Goal: Consume media (video, audio)

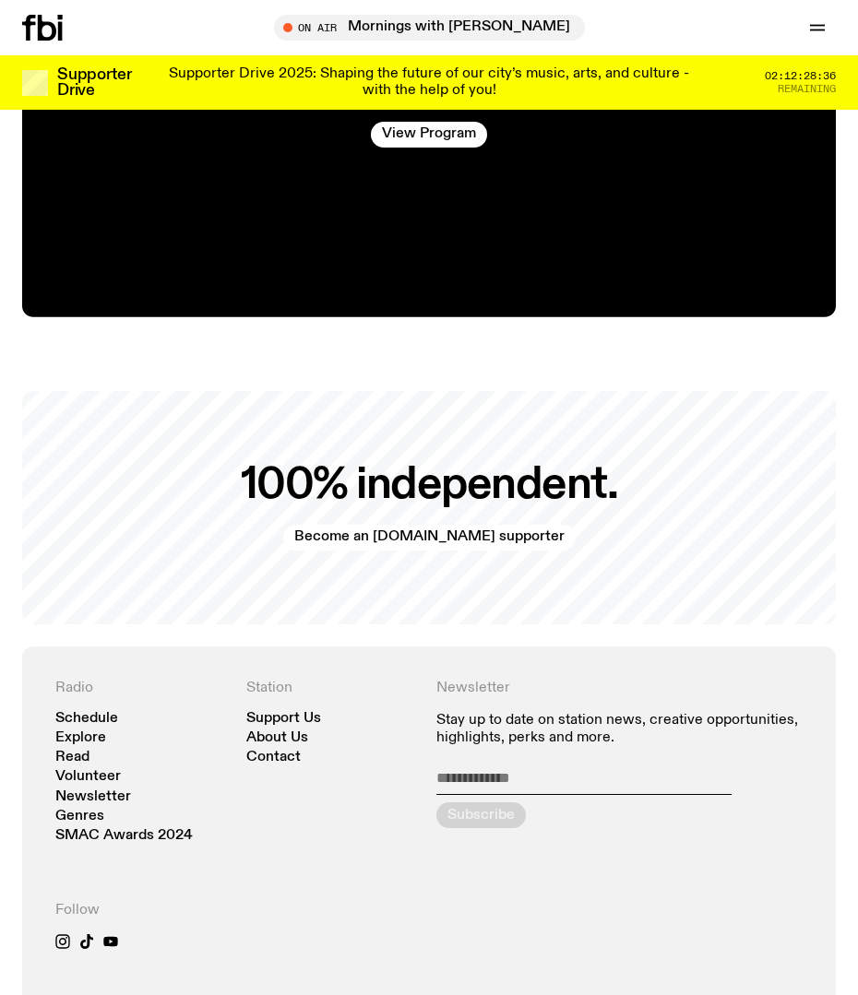
scroll to position [3675, 0]
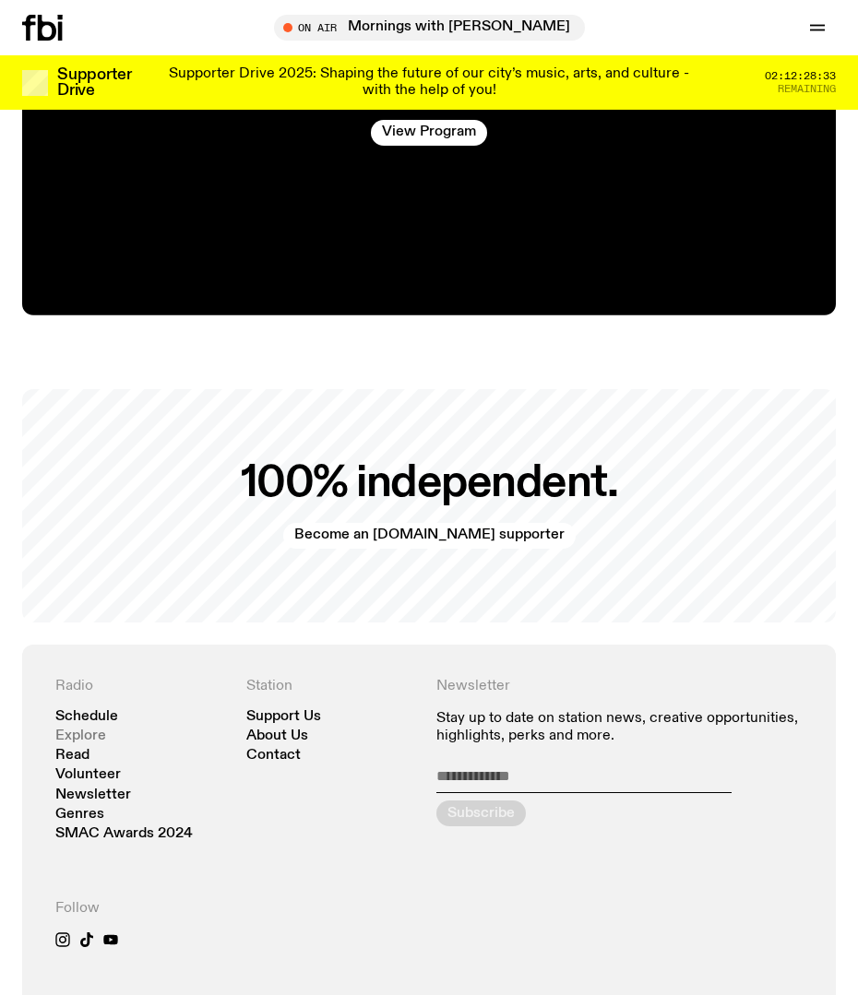
click at [84, 729] on link "Explore" at bounding box center [80, 736] width 51 height 14
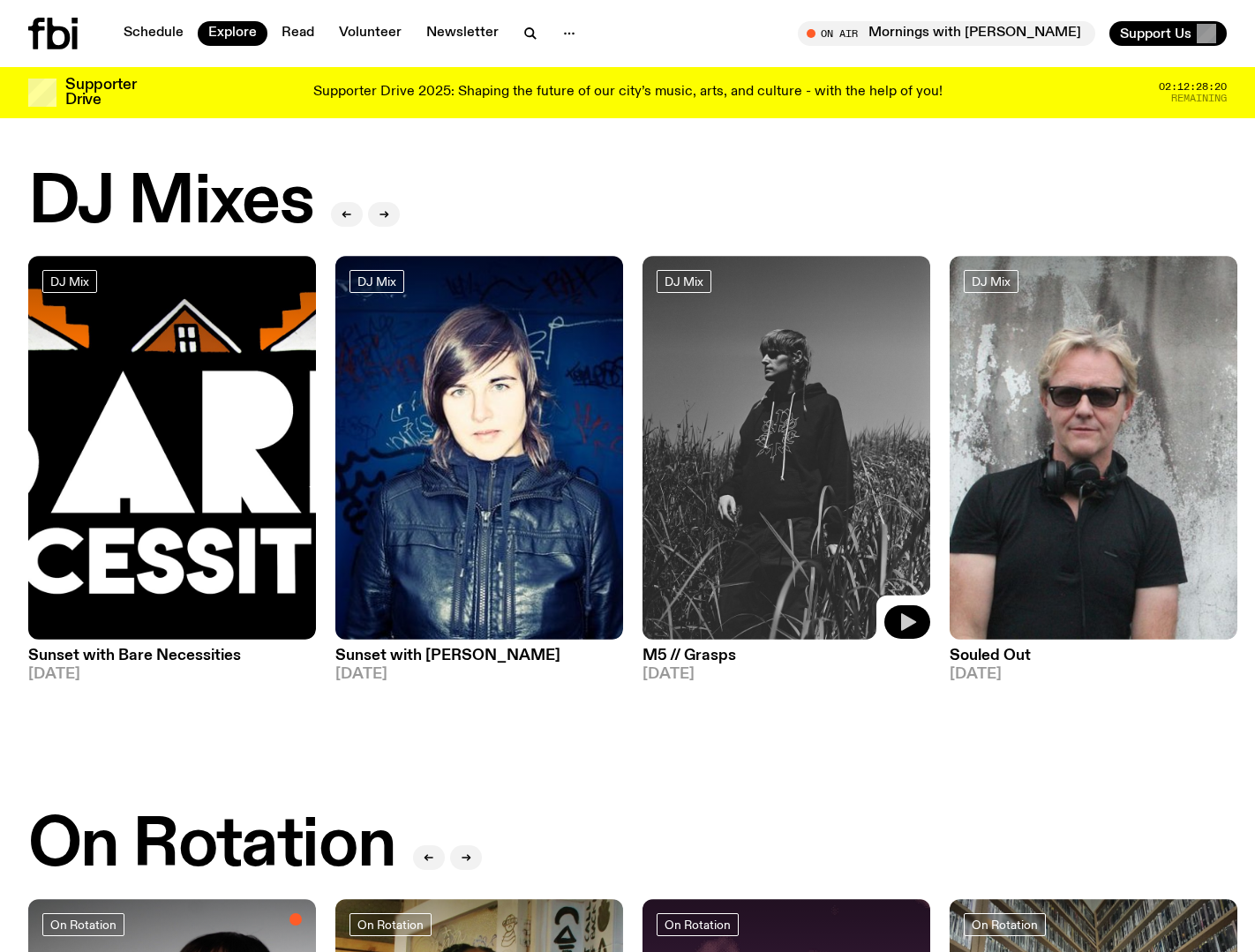
click at [820, 617] on icon "button" at bounding box center [909, 622] width 15 height 17
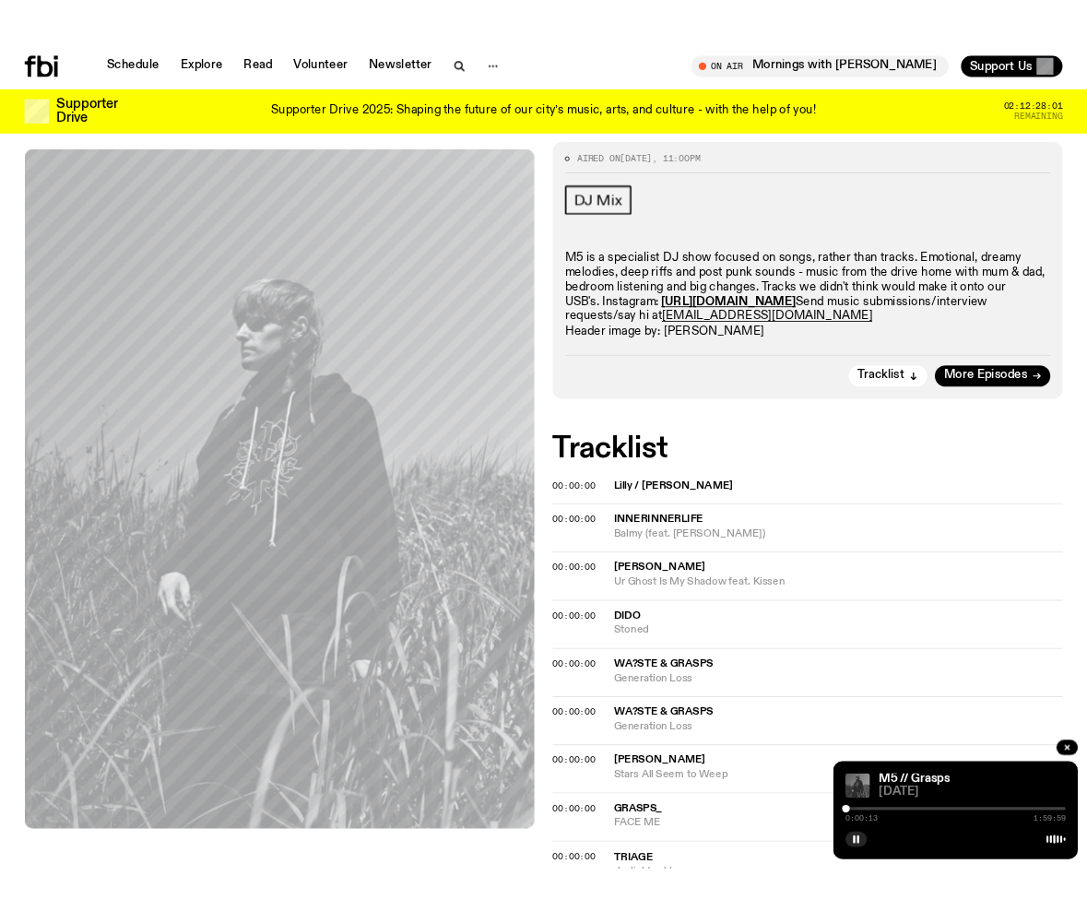
scroll to position [249, 0]
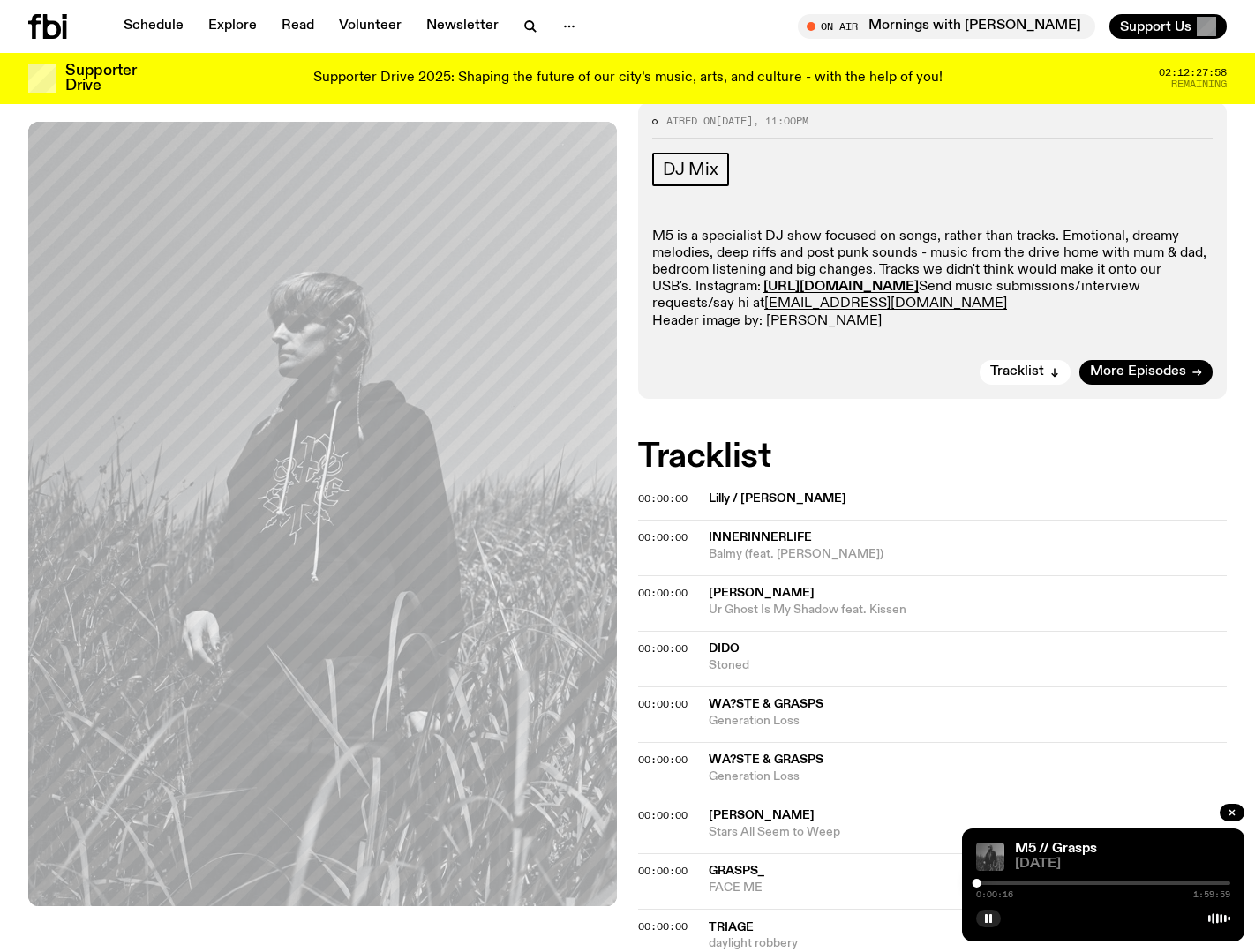
click at [820, 884] on div at bounding box center [1104, 883] width 255 height 4
click at [820, 881] on div "0:09:10 1:59:59" at bounding box center [1104, 889] width 255 height 21
click at [820, 883] on div at bounding box center [1104, 883] width 255 height 4
click at [820, 886] on div "0:23:49 1:59:59" at bounding box center [1104, 889] width 255 height 21
click at [820, 884] on div at bounding box center [900, 883] width 255 height 4
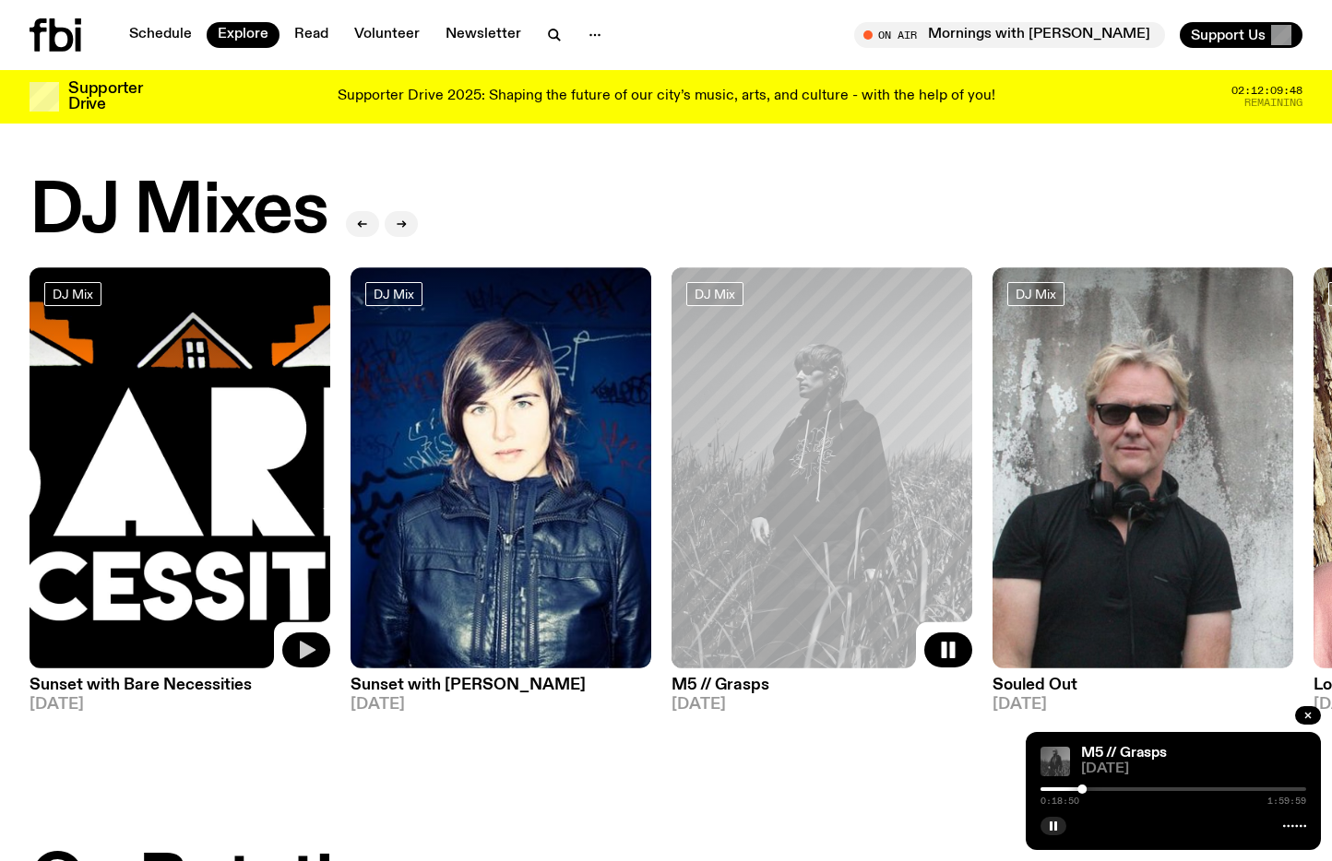
click at [304, 654] on icon "button" at bounding box center [308, 650] width 16 height 18
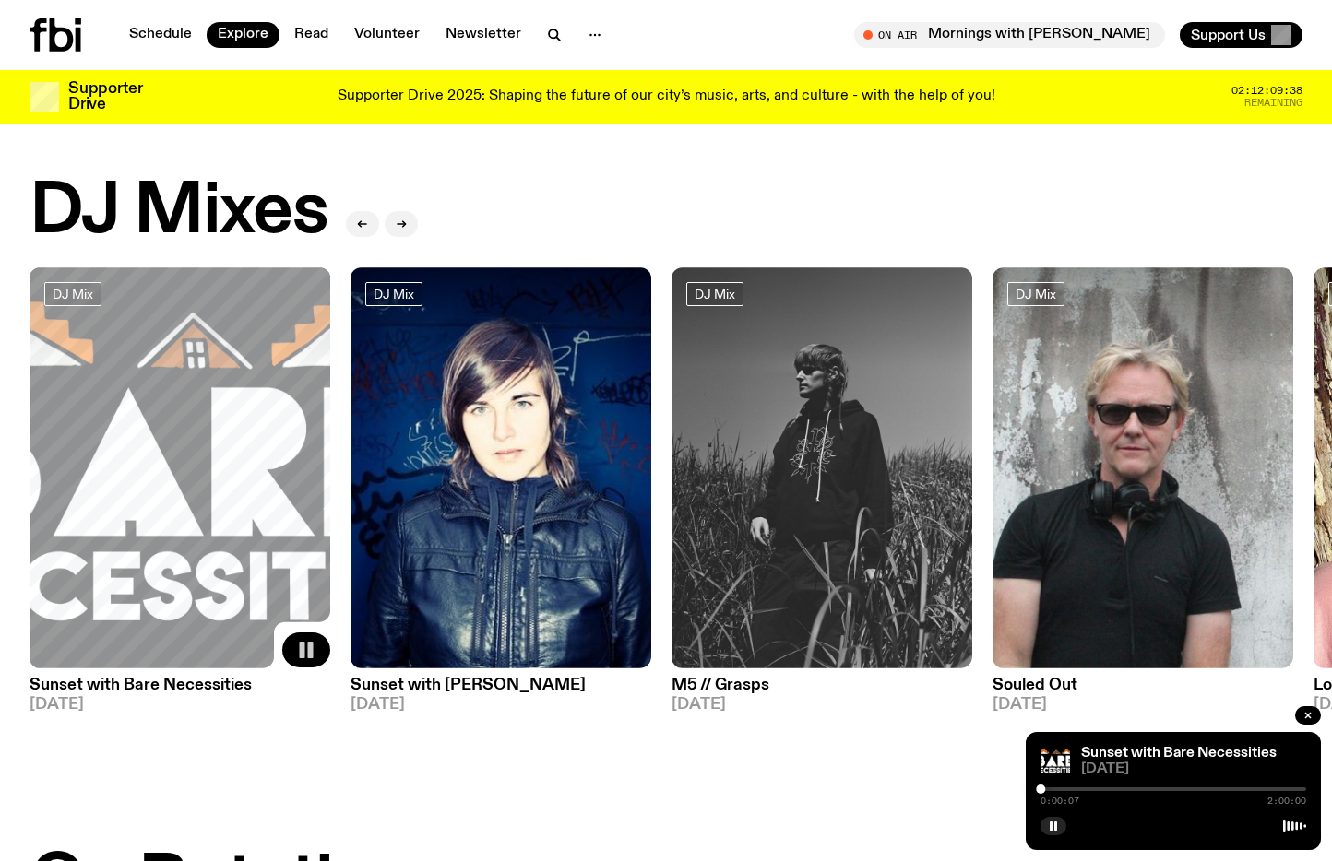
click at [857, 791] on div at bounding box center [1173, 790] width 266 height 4
click at [857, 790] on div at bounding box center [1173, 790] width 266 height 4
click at [857, 791] on div at bounding box center [1173, 790] width 266 height 4
click at [857, 788] on div at bounding box center [1173, 790] width 266 height 4
drag, startPoint x: 300, startPoint y: 648, endPoint x: 344, endPoint y: 638, distance: 45.4
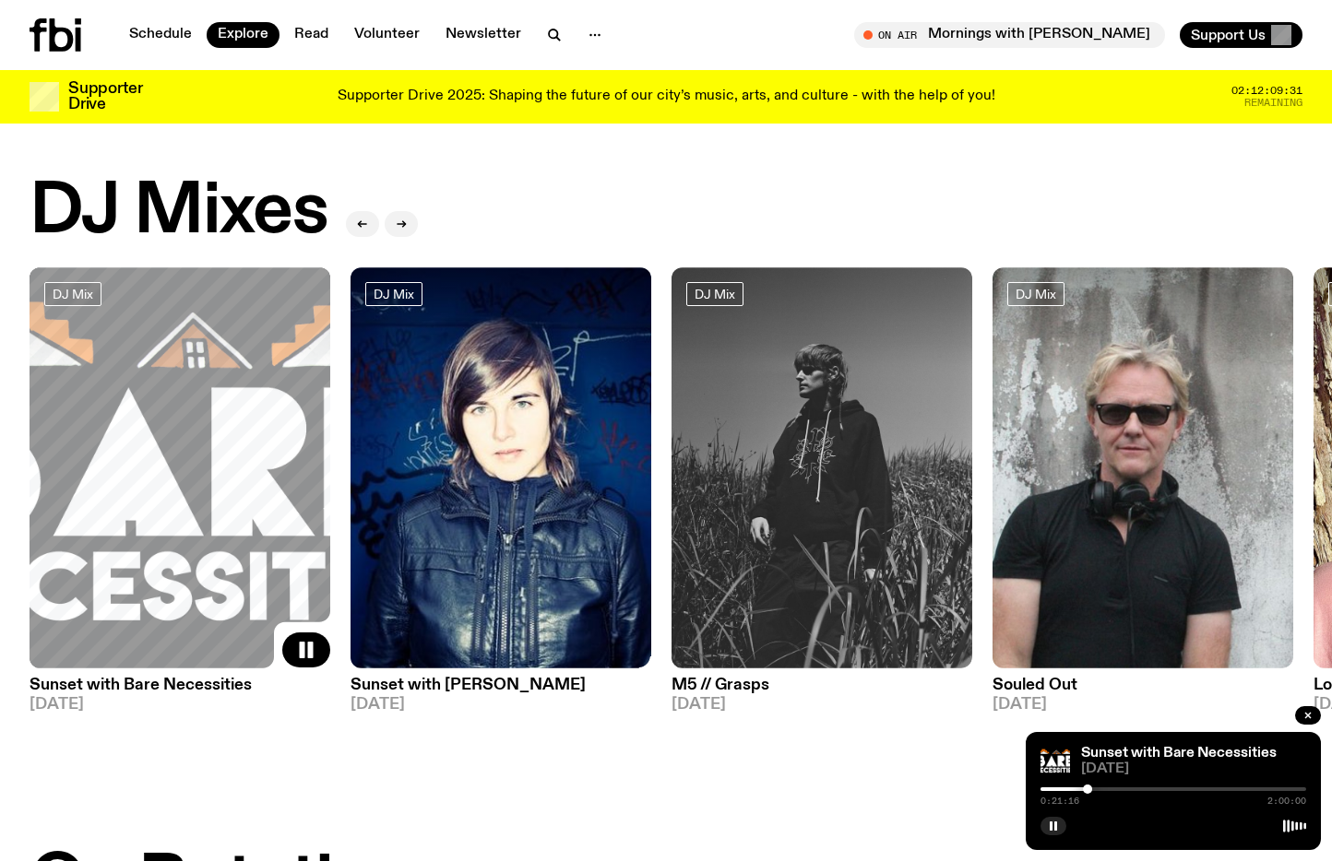
click at [301, 647] on rect "button" at bounding box center [303, 650] width 6 height 17
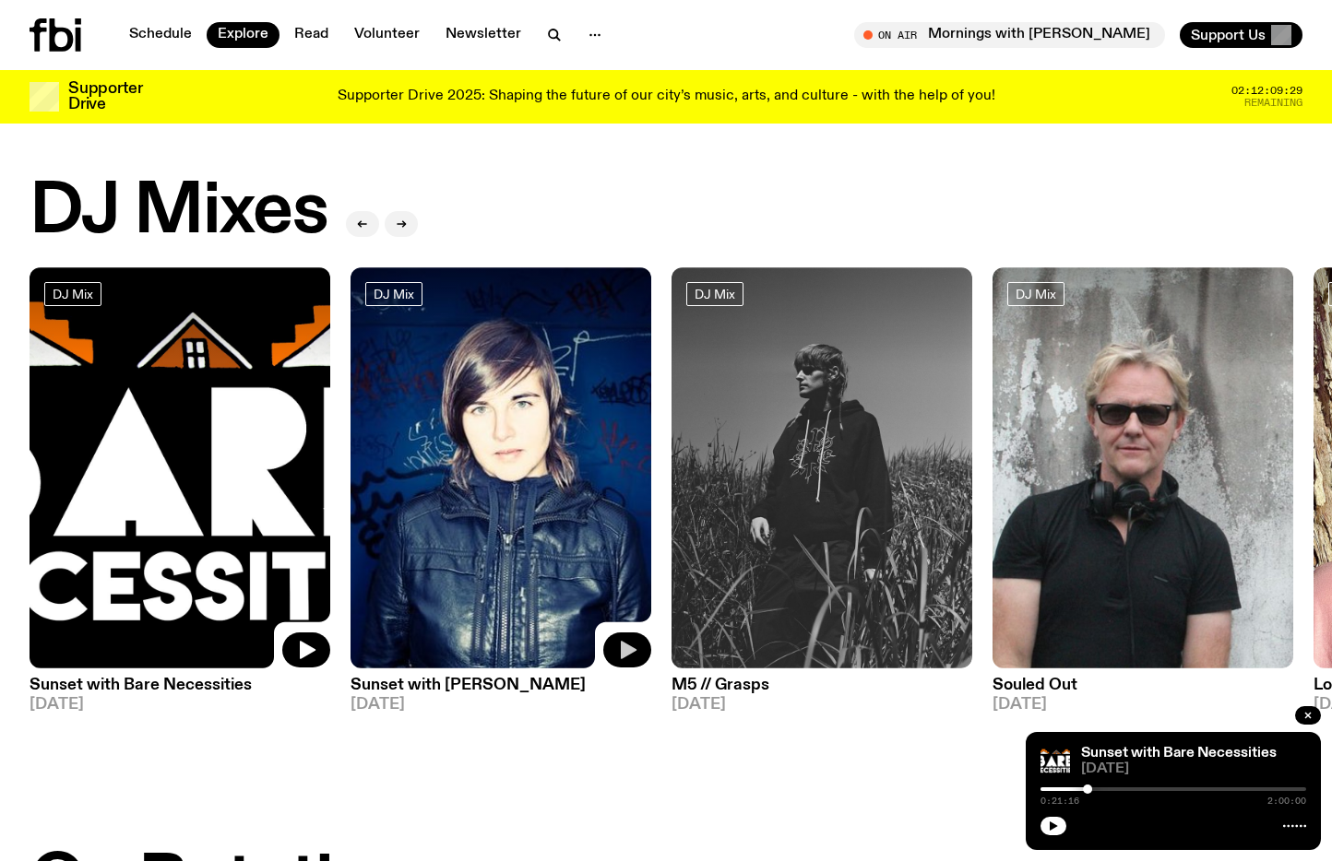
click at [635, 648] on icon "button" at bounding box center [627, 650] width 22 height 22
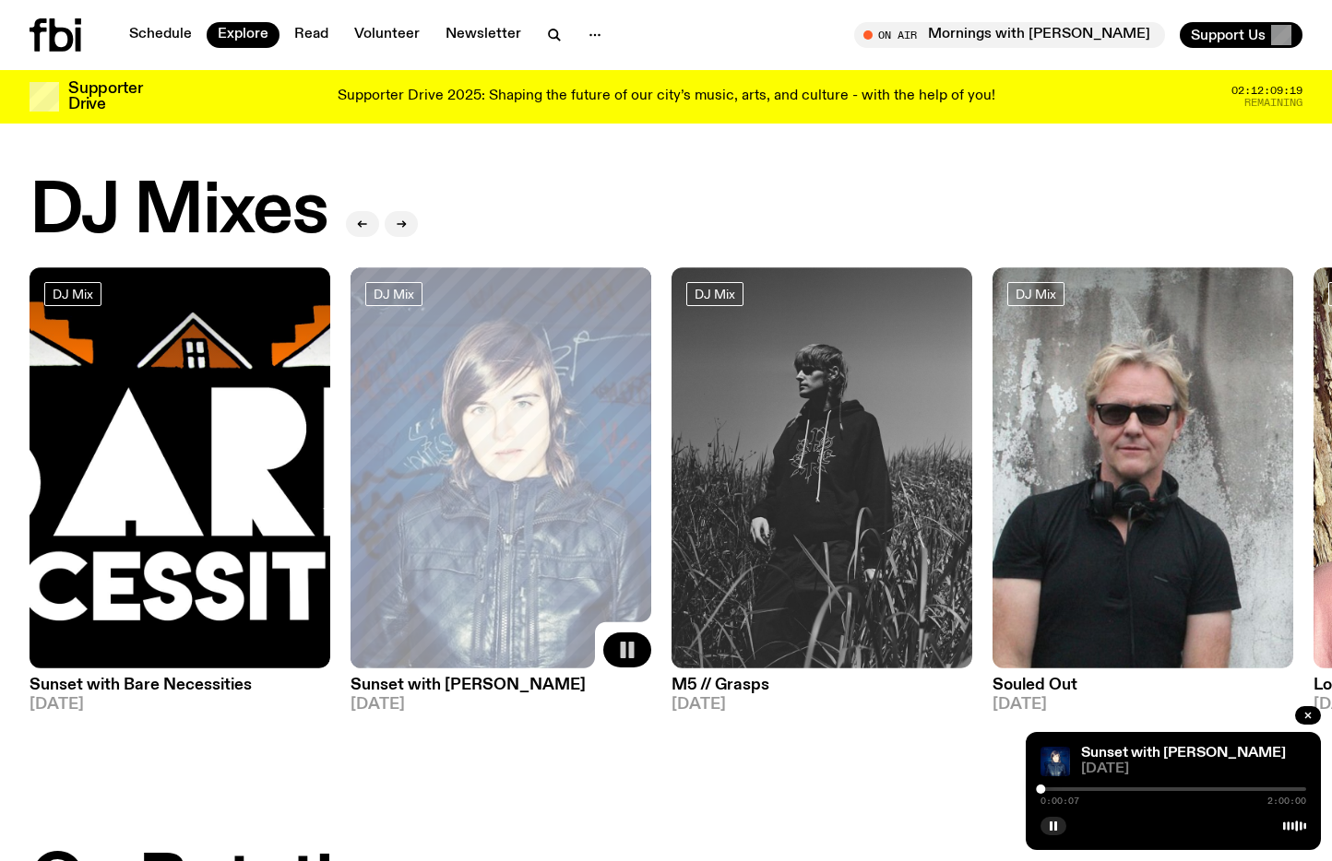
click at [627, 650] on icon "button" at bounding box center [627, 650] width 22 height 22
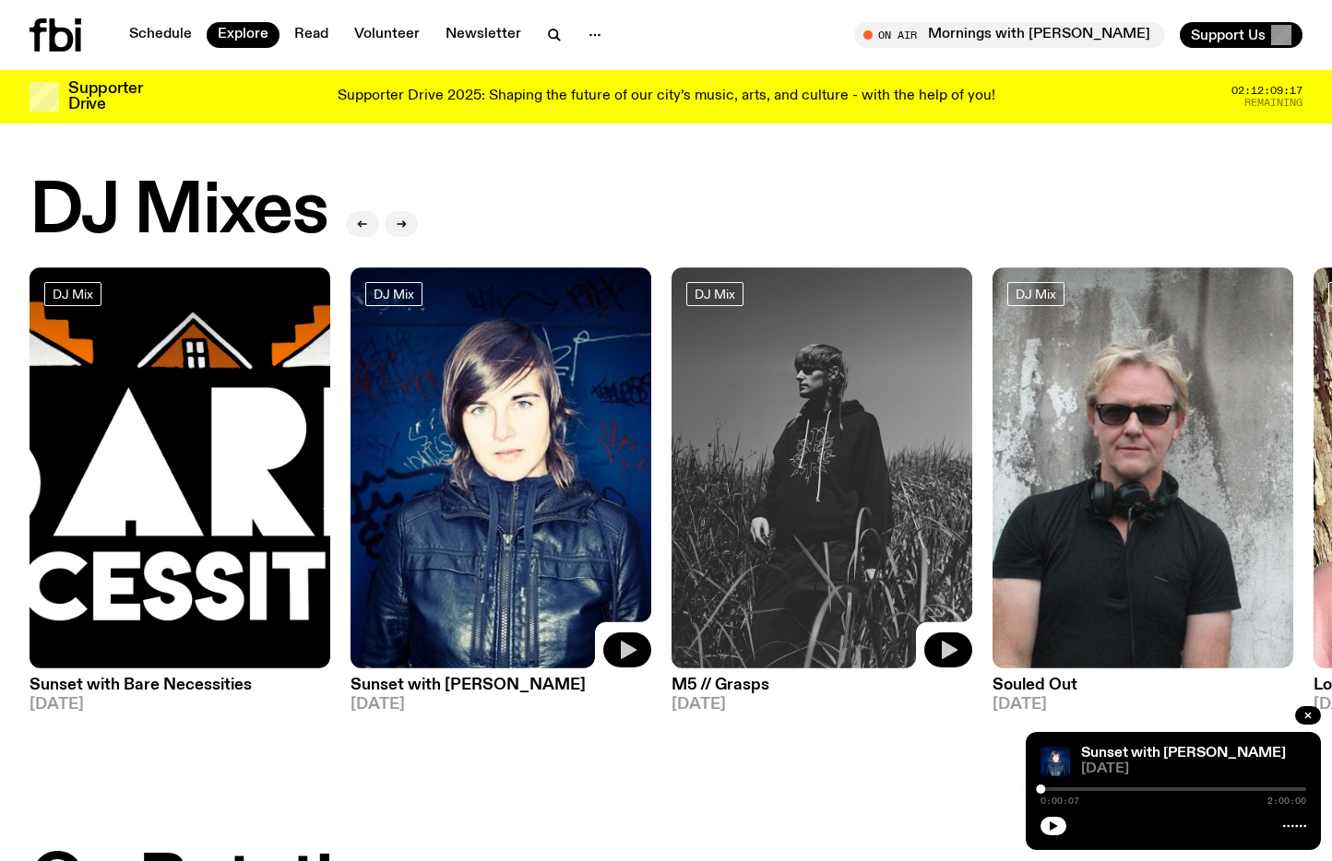
click at [857, 661] on button "button" at bounding box center [948, 650] width 48 height 35
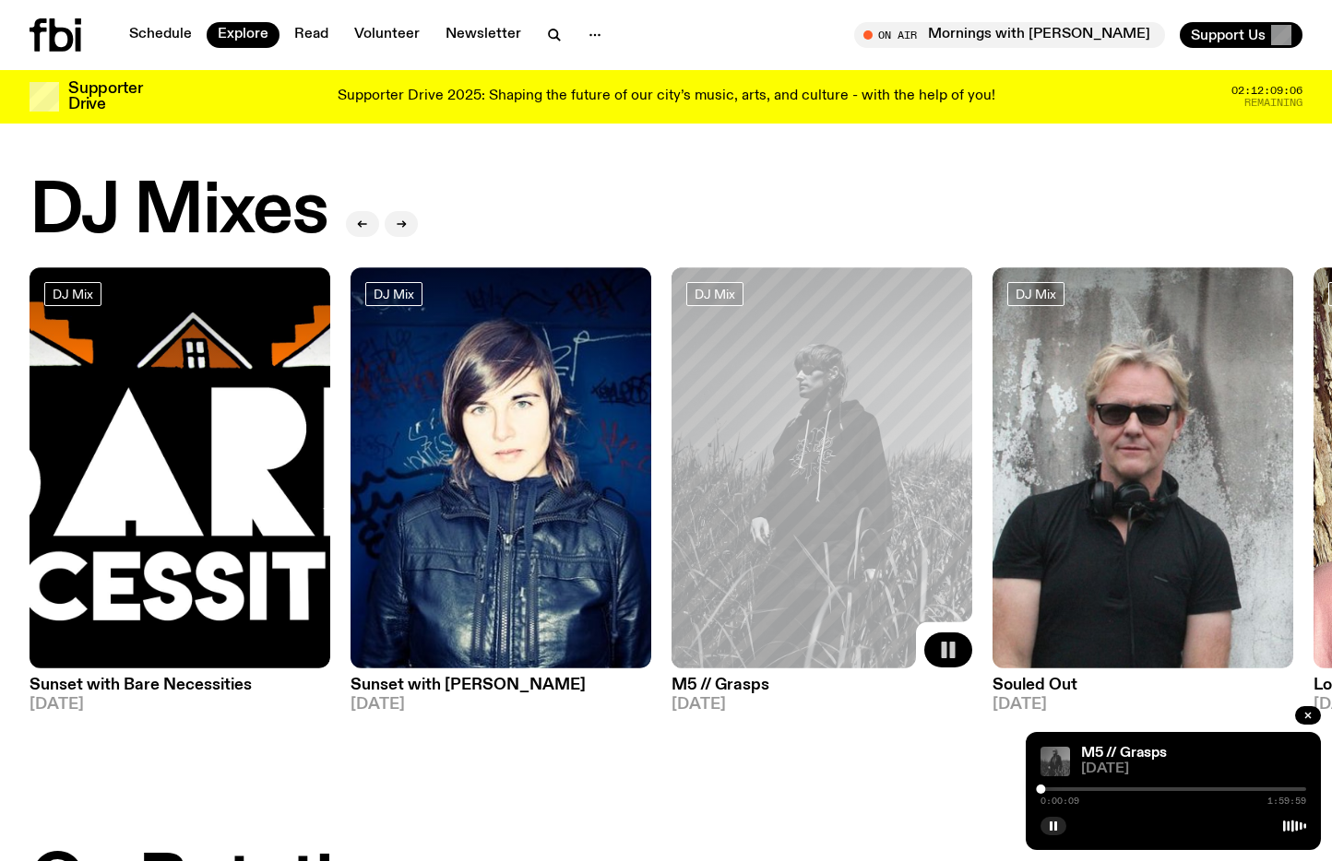
click at [857, 647] on icon "button" at bounding box center [948, 650] width 22 height 22
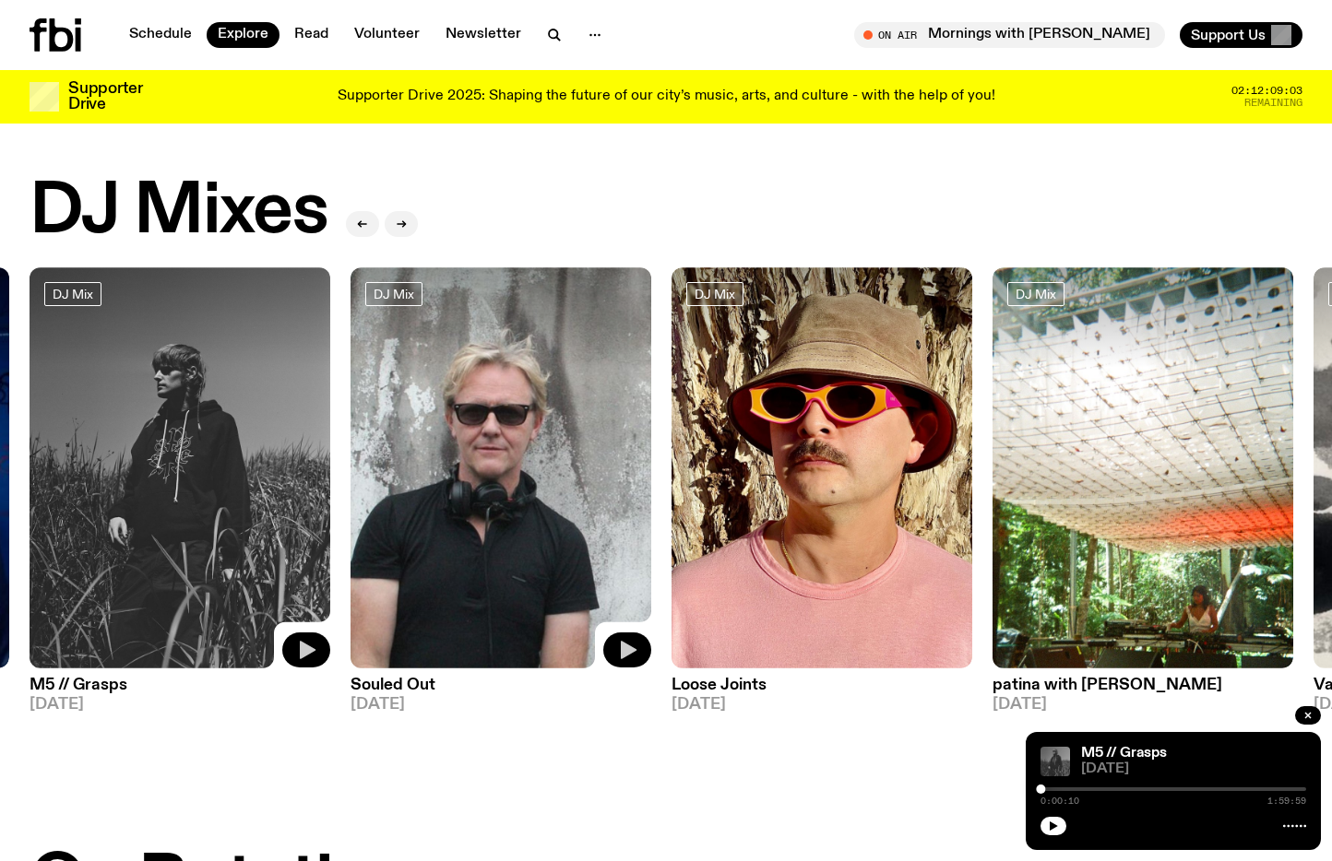
click at [621, 645] on icon "button" at bounding box center [627, 650] width 22 height 22
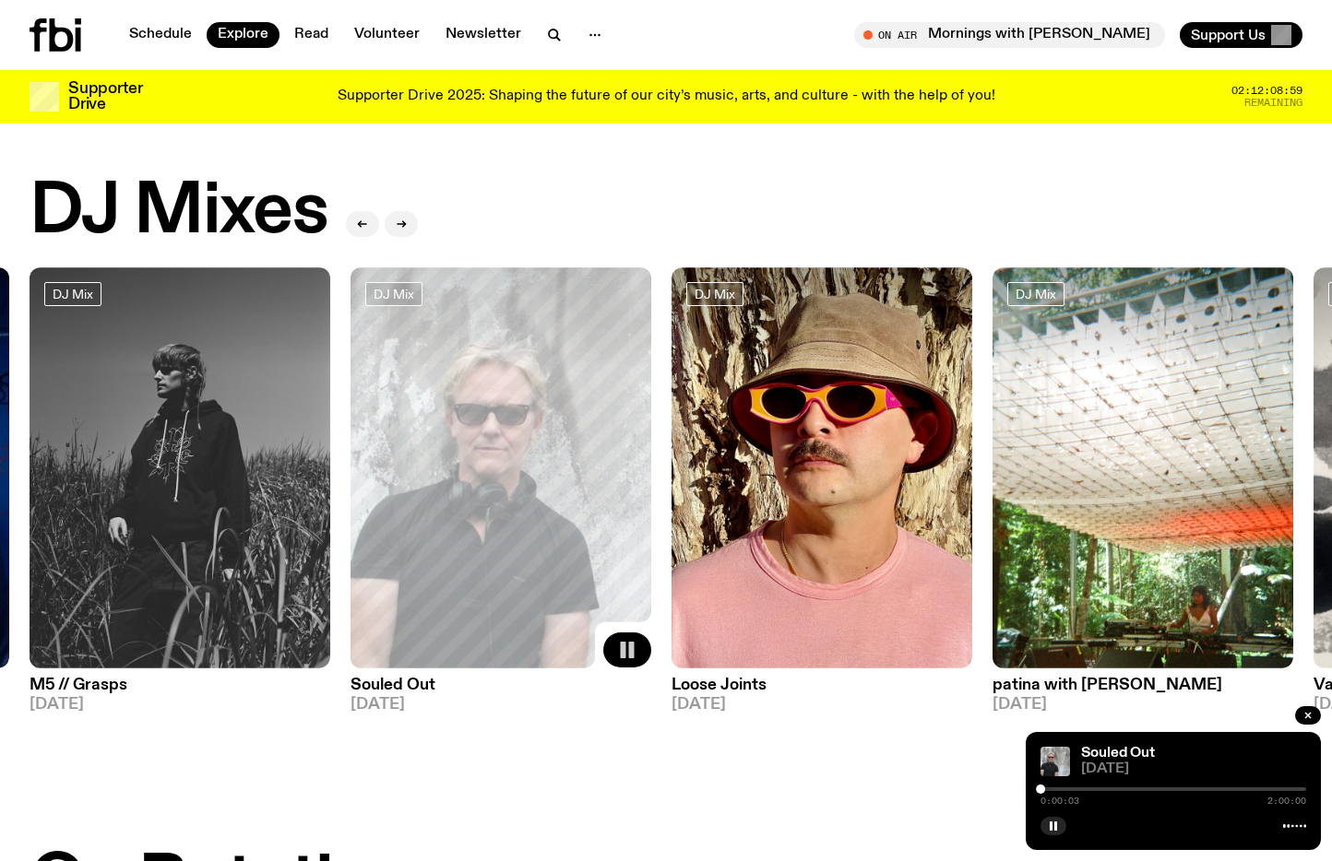
click at [857, 788] on div at bounding box center [1173, 790] width 266 height 4
click at [625, 645] on rect "button" at bounding box center [624, 650] width 6 height 17
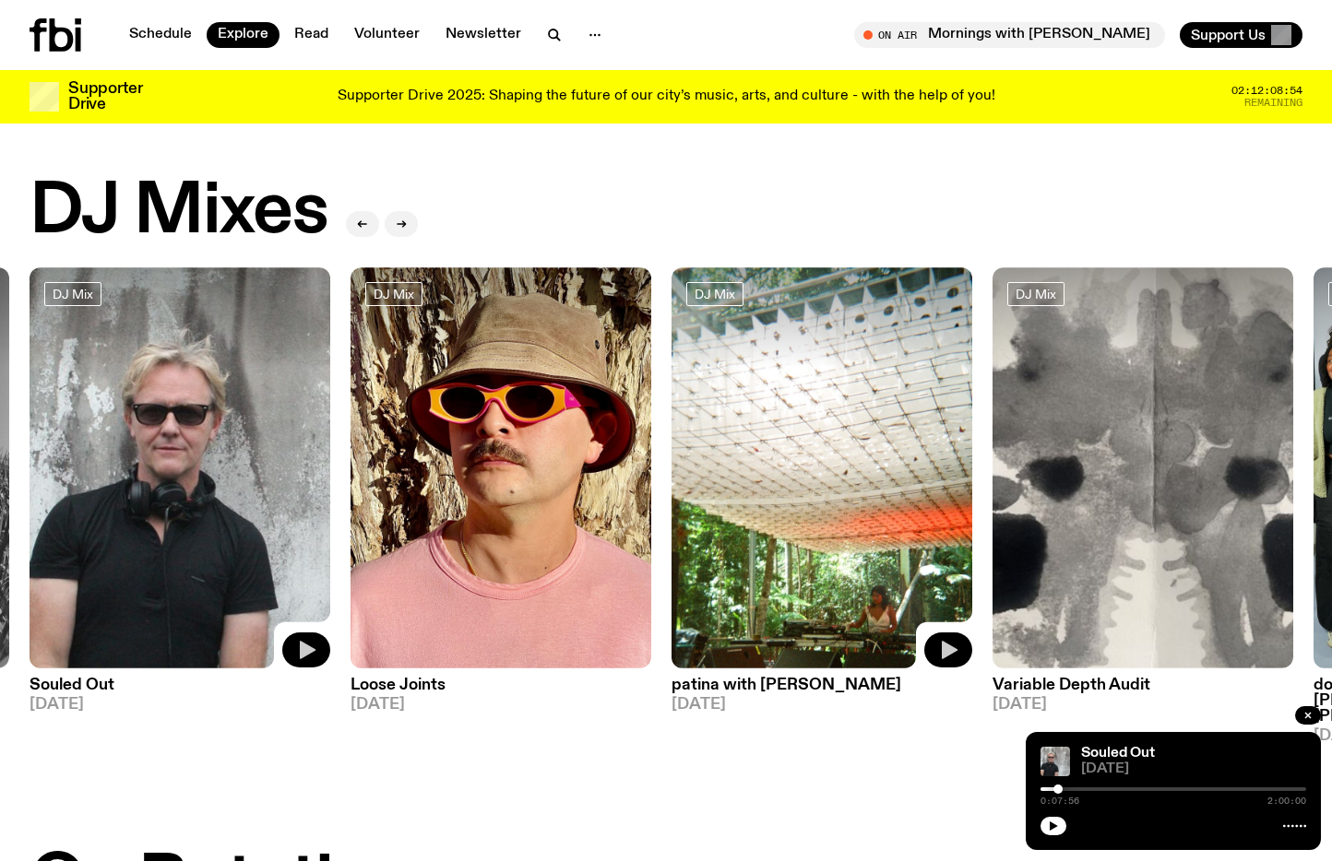
click at [857, 657] on icon "button" at bounding box center [948, 650] width 22 height 22
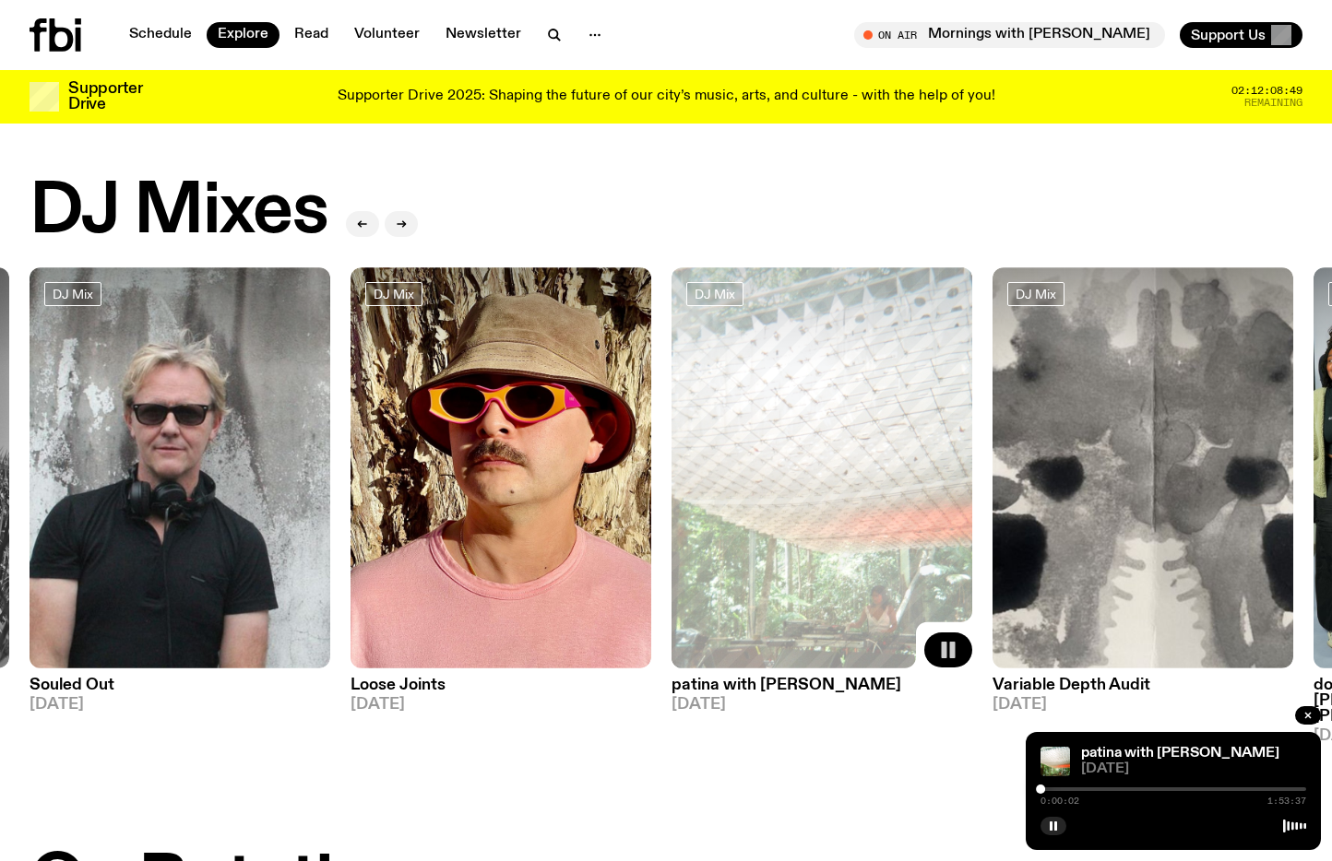
click at [857, 791] on div at bounding box center [1173, 790] width 266 height 4
click at [857, 788] on div at bounding box center [1173, 790] width 266 height 4
click at [857, 649] on rect "button" at bounding box center [953, 650] width 6 height 17
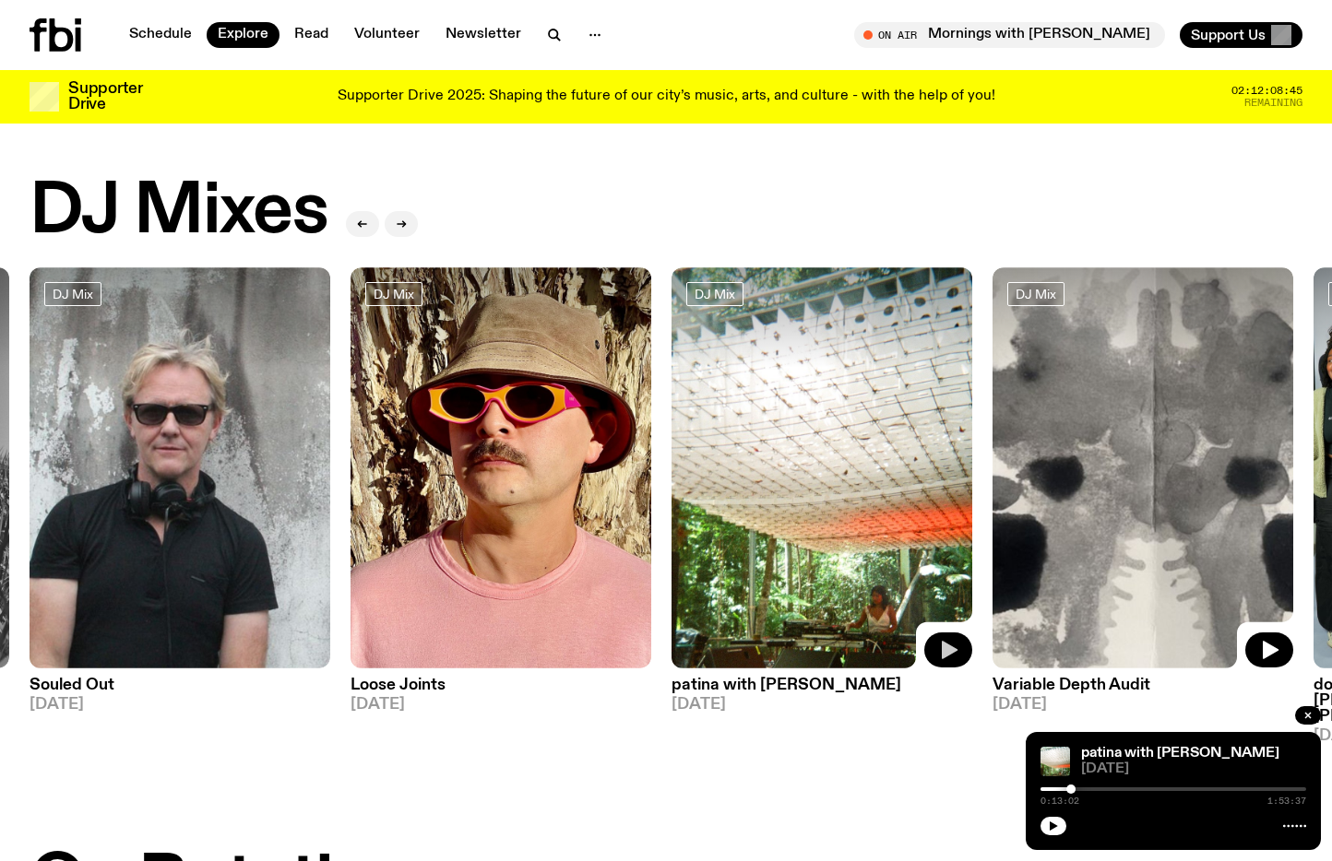
drag, startPoint x: 1264, startPoint y: 645, endPoint x: 1245, endPoint y: 649, distance: 19.7
click at [857, 645] on icon "button" at bounding box center [1270, 650] width 16 height 18
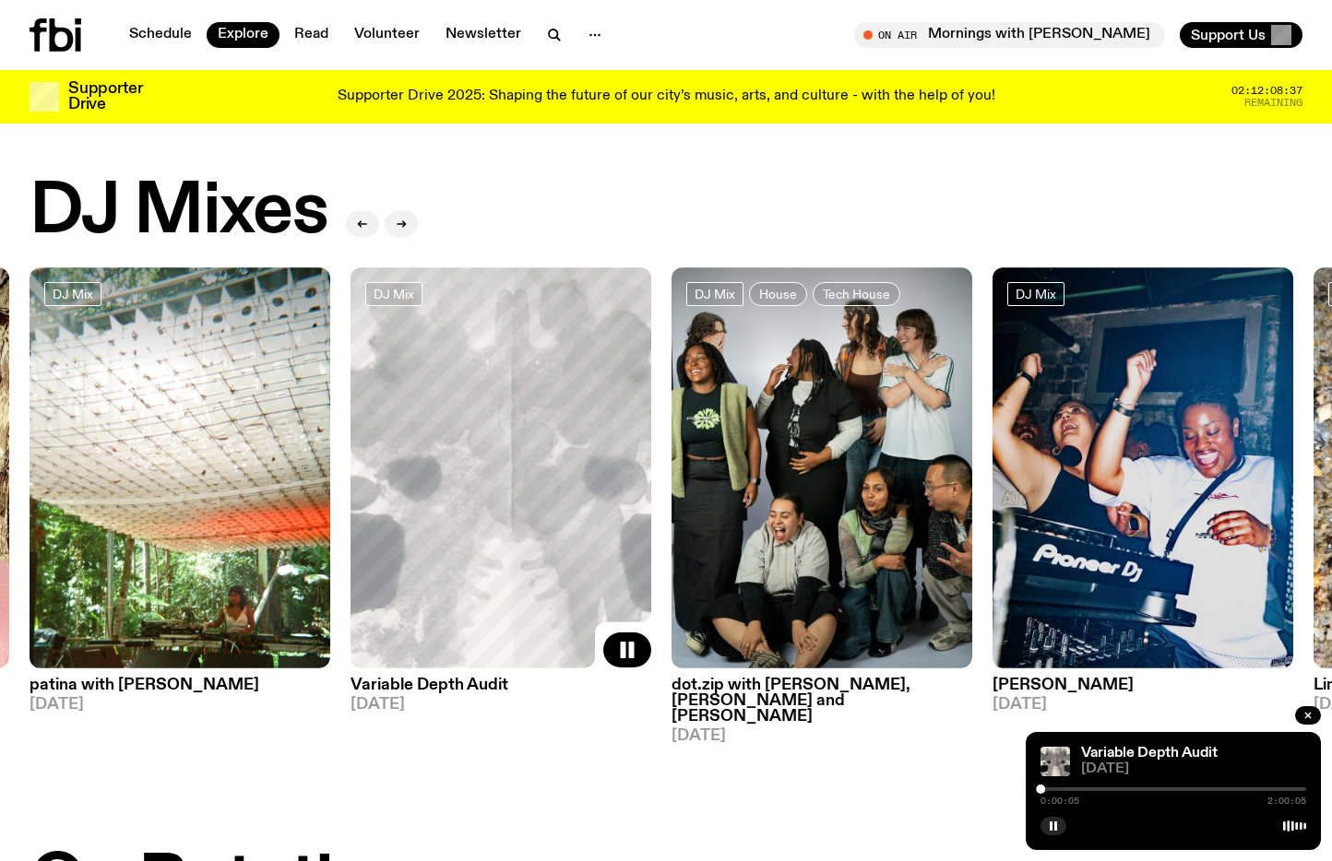
click at [857, 789] on div at bounding box center [1173, 790] width 266 height 4
click at [857, 788] on div at bounding box center [1173, 790] width 266 height 4
click at [625, 653] on rect "button" at bounding box center [624, 650] width 6 height 17
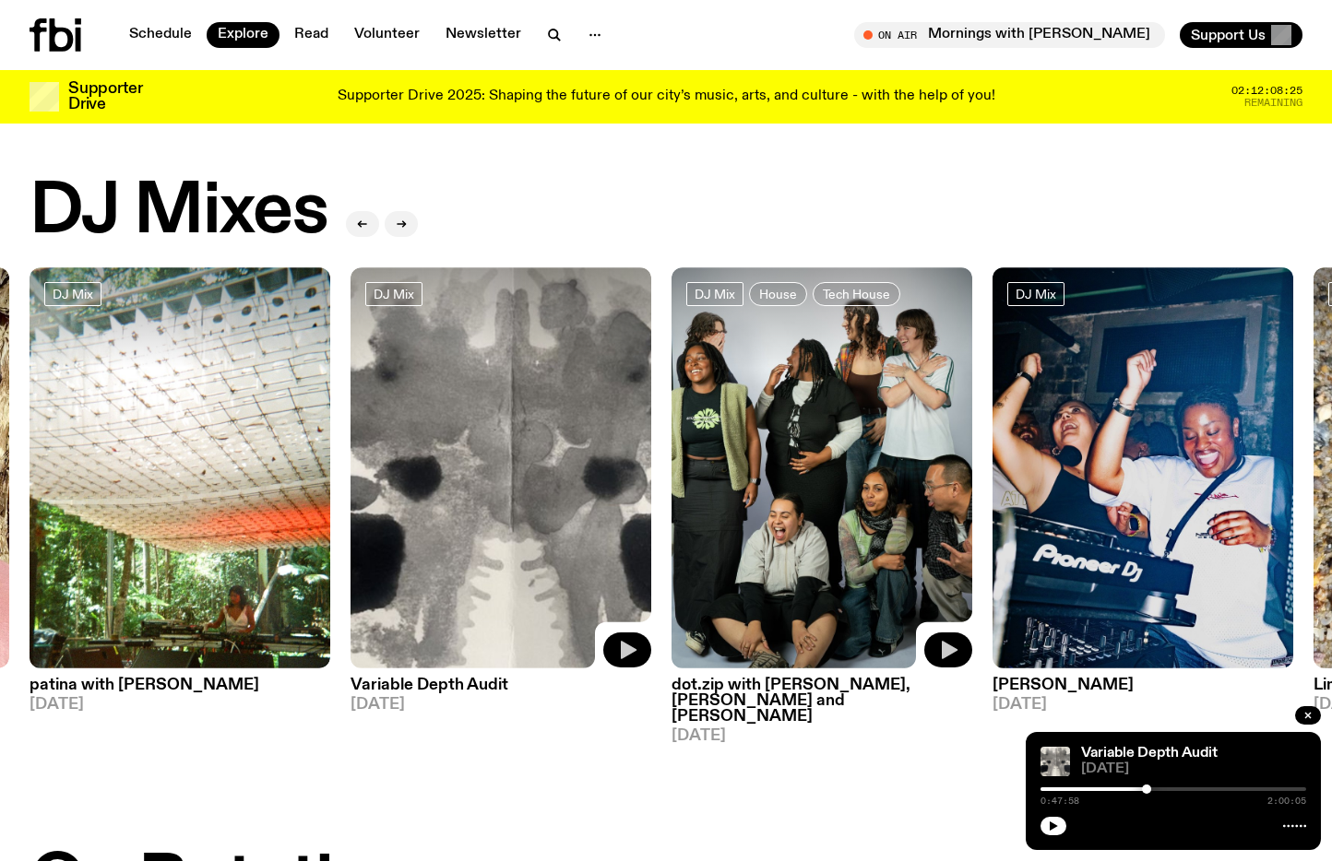
click at [857, 655] on icon "button" at bounding box center [950, 650] width 16 height 18
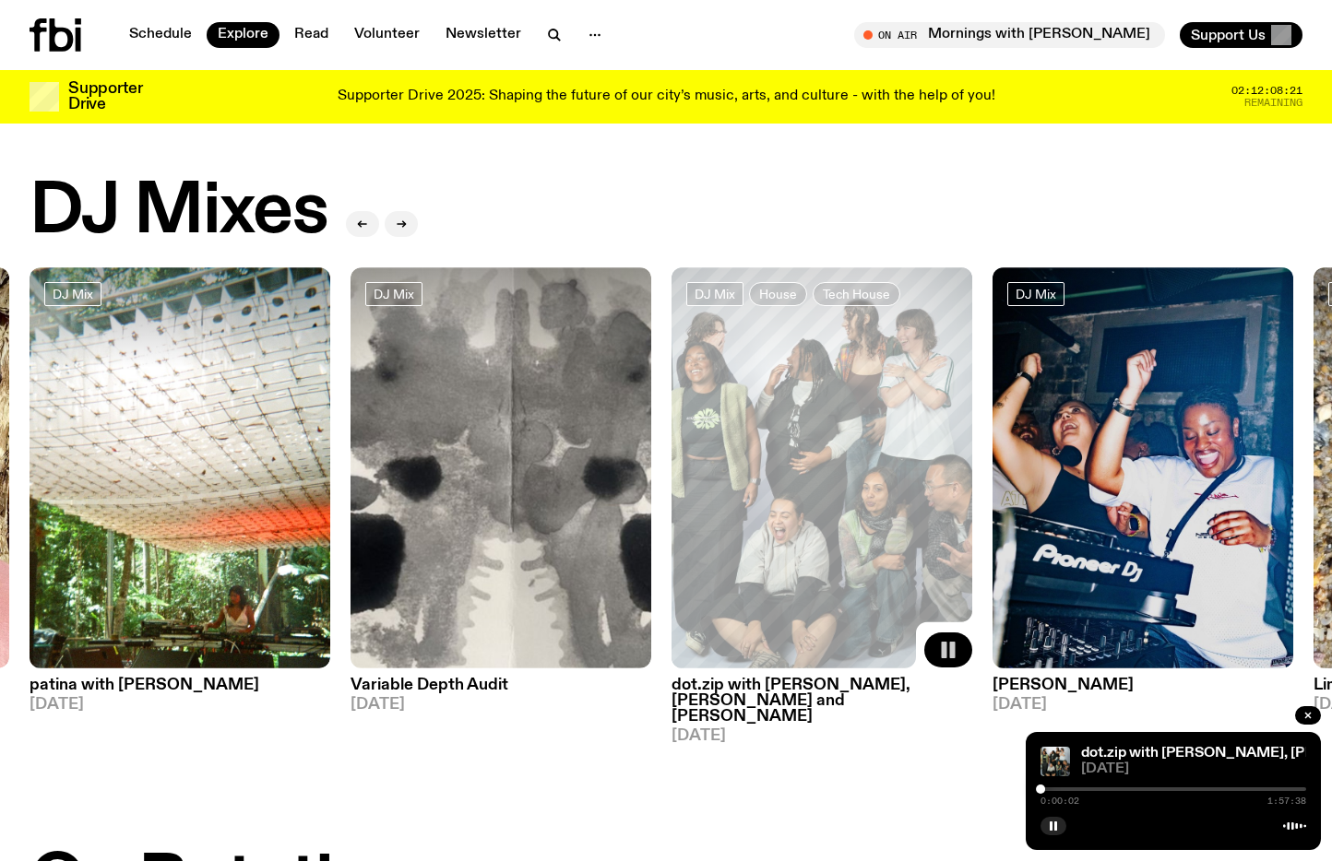
click at [857, 790] on div at bounding box center [1173, 790] width 266 height 4
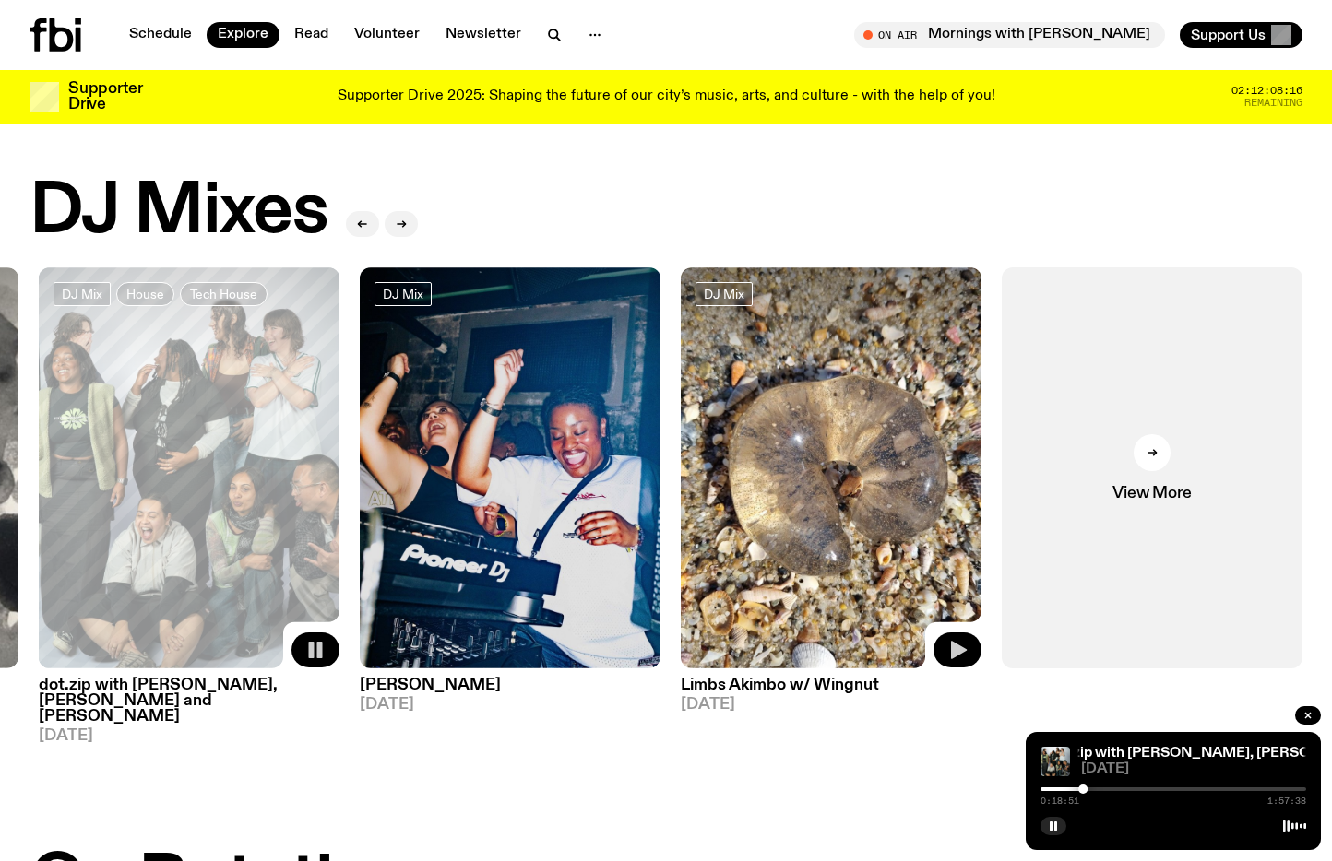
click at [857, 650] on icon "button" at bounding box center [959, 650] width 16 height 18
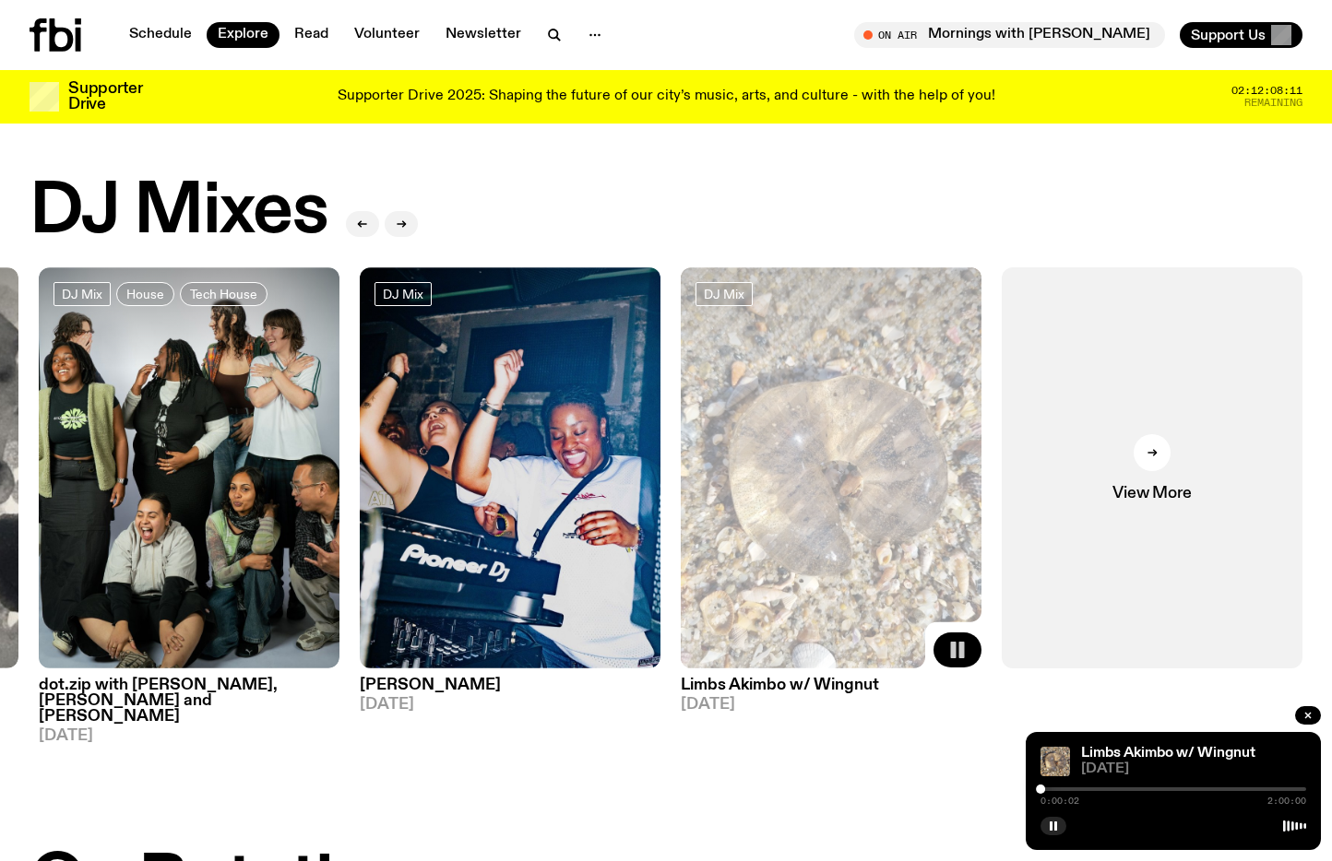
click at [857, 789] on div at bounding box center [1173, 790] width 266 height 4
click at [857, 788] on div at bounding box center [1173, 790] width 266 height 4
click at [857, 791] on div at bounding box center [1173, 790] width 266 height 4
click at [857, 788] on div "0:24:12 2:00:00" at bounding box center [1173, 795] width 266 height 22
click at [857, 791] on div at bounding box center [1173, 790] width 266 height 4
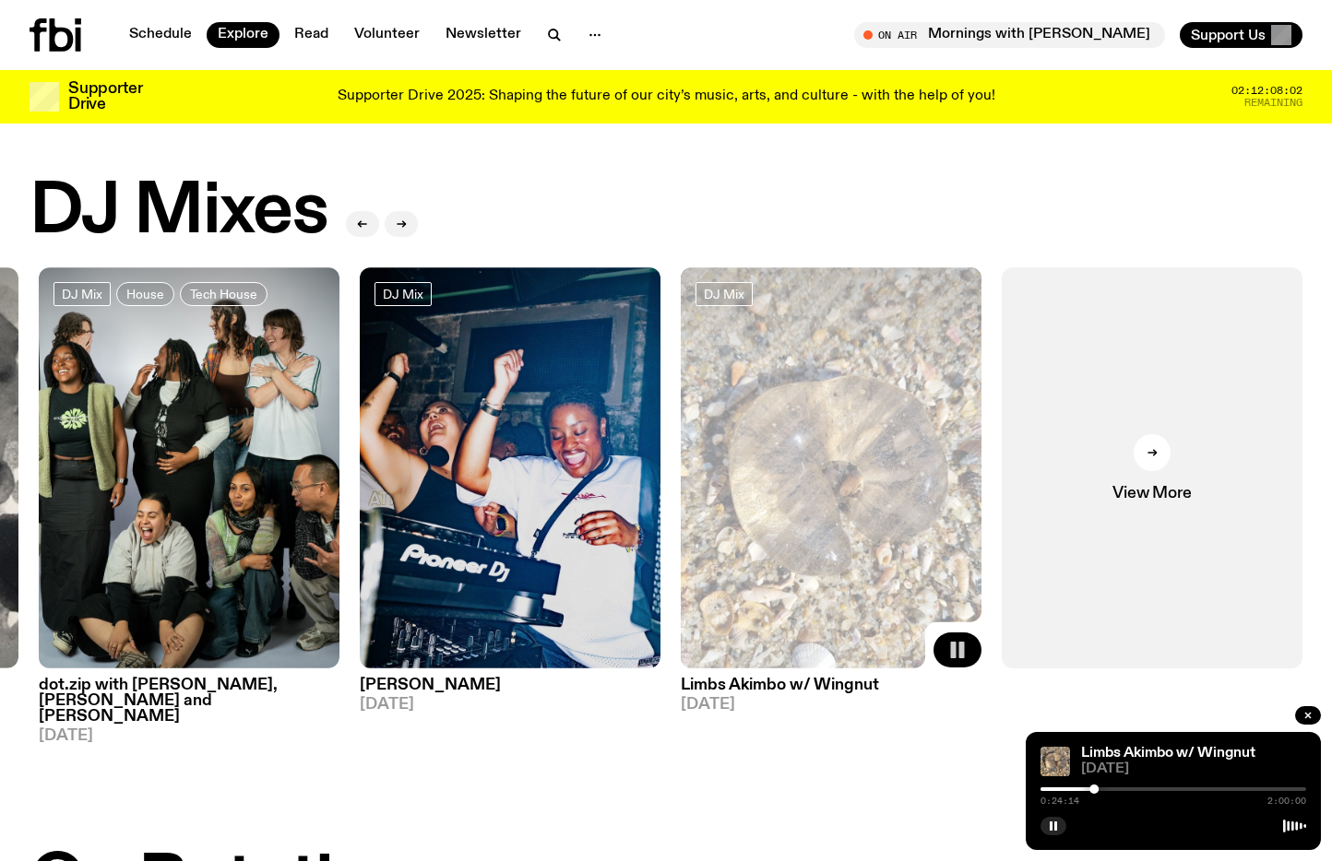
click at [857, 788] on div at bounding box center [1173, 790] width 266 height 4
click at [857, 790] on div at bounding box center [1173, 790] width 266 height 4
click at [857, 788] on div at bounding box center [1173, 790] width 266 height 4
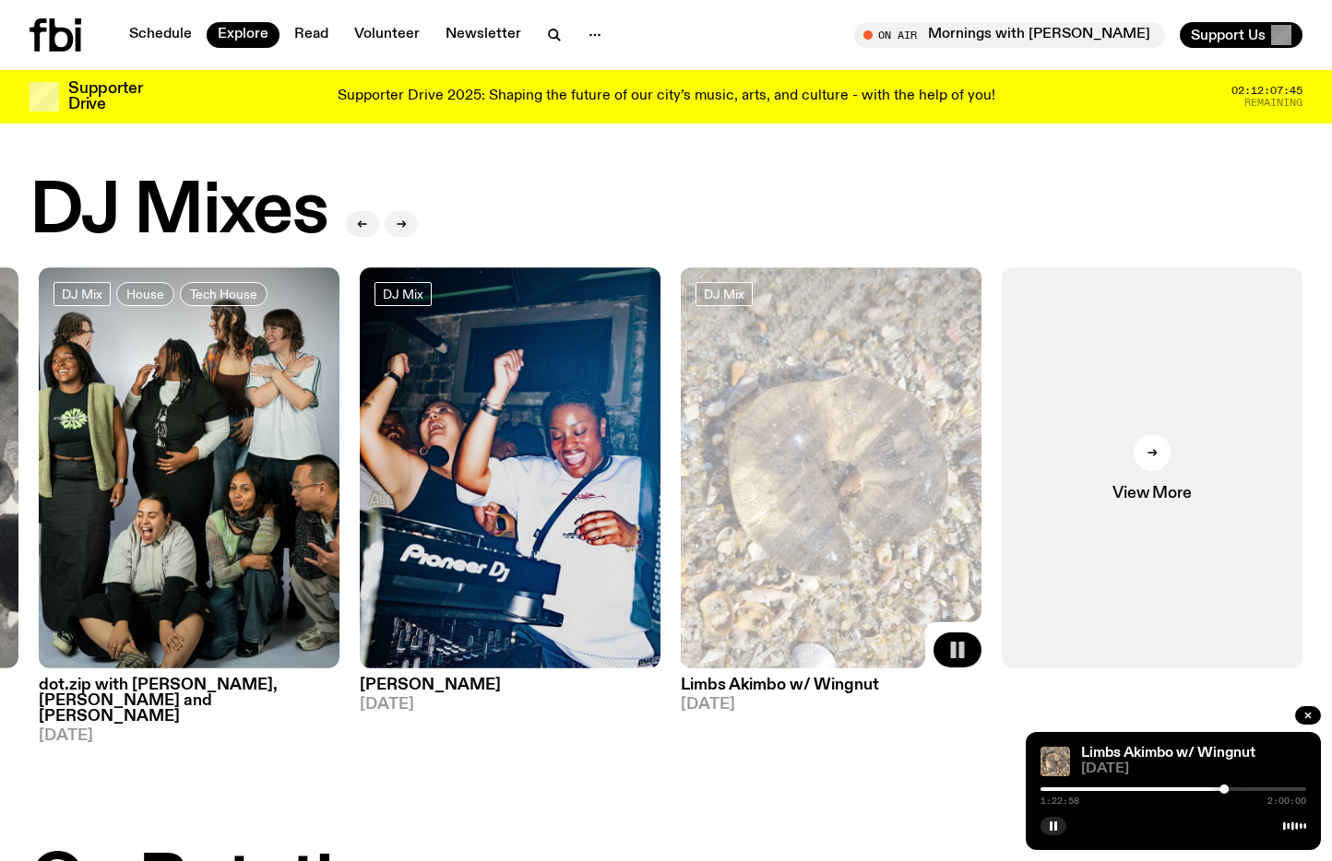
click at [857, 791] on div at bounding box center [1173, 790] width 266 height 4
click at [857, 788] on div at bounding box center [1091, 790] width 266 height 4
drag, startPoint x: 1048, startPoint y: 788, endPoint x: 1000, endPoint y: 788, distance: 48.9
